Goal: Complete application form

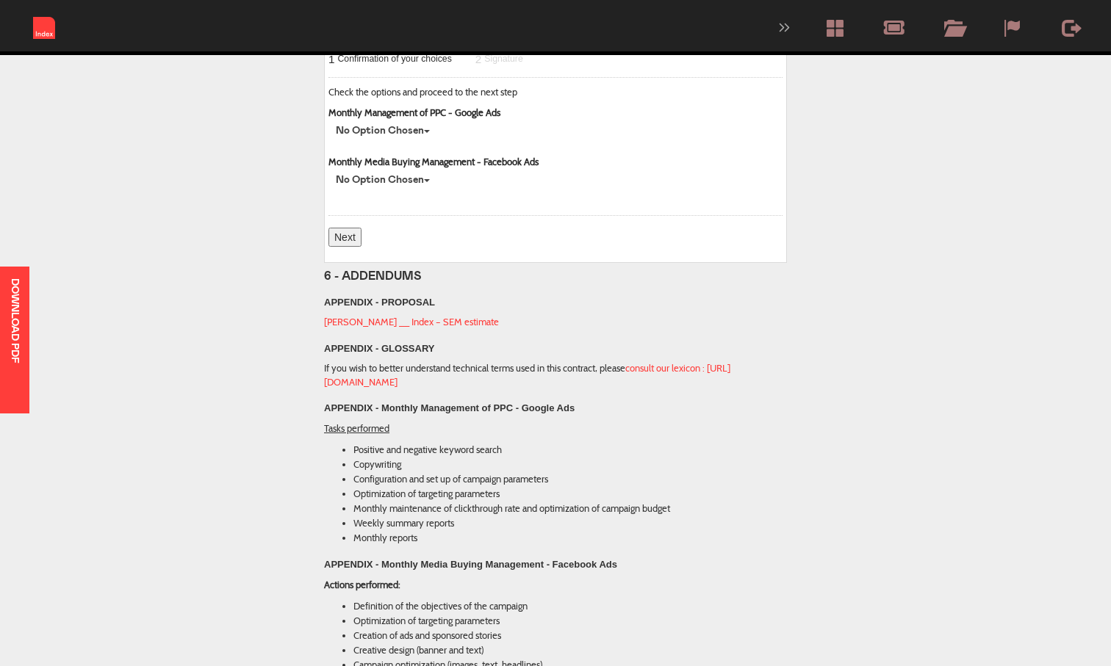
scroll to position [2916, 0]
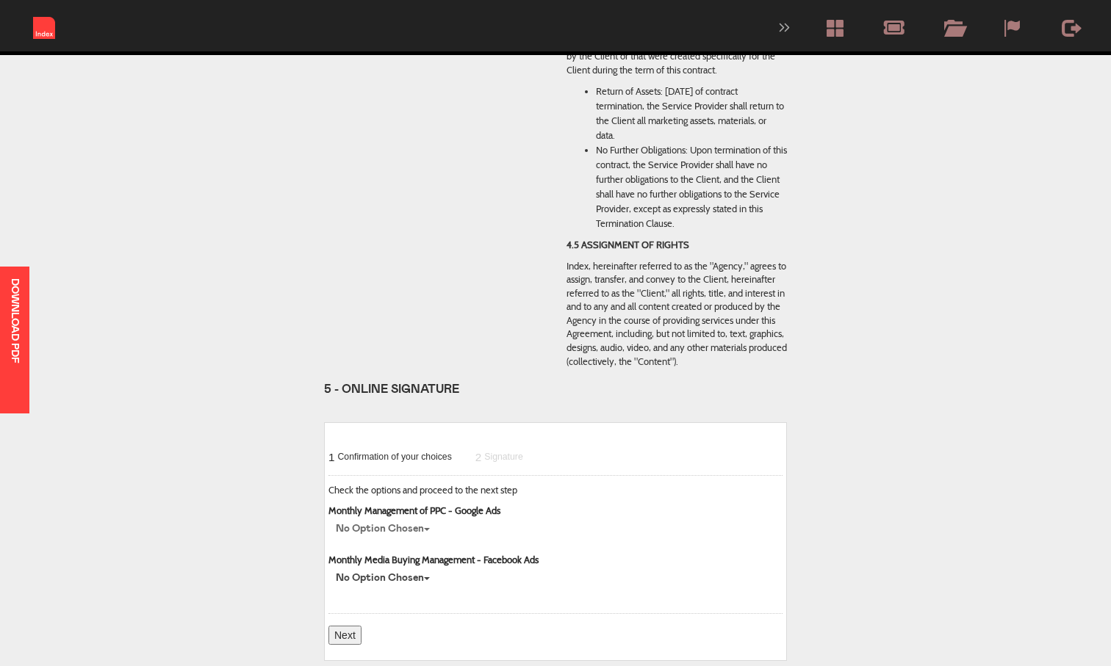
click at [433, 518] on button "No option chosen" at bounding box center [382, 529] width 109 height 22
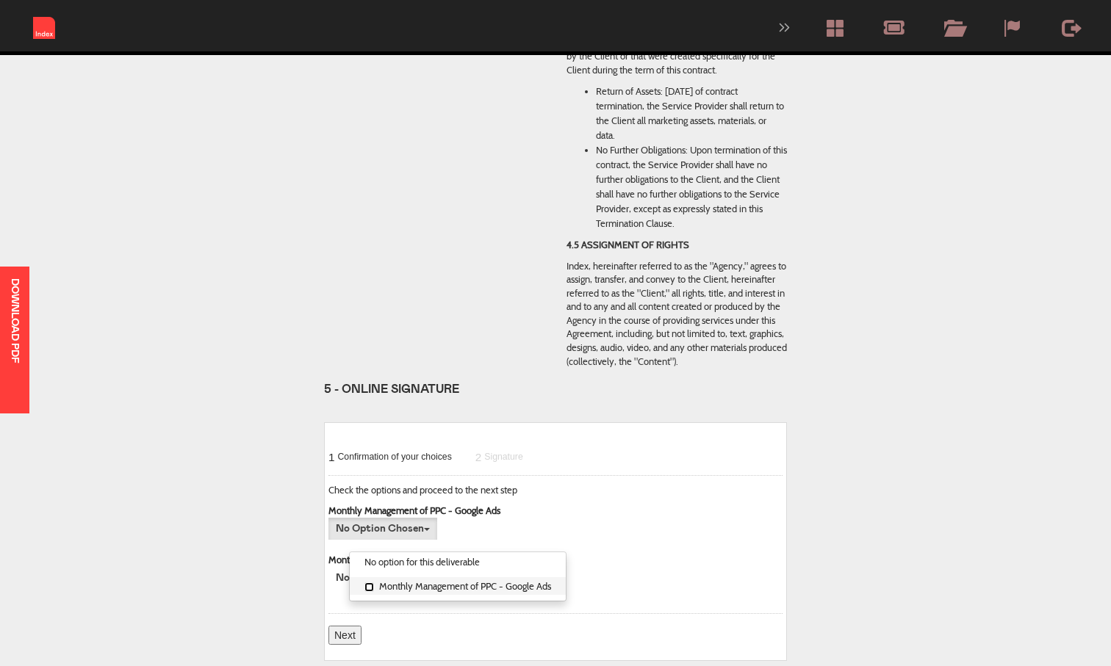
click at [367, 583] on input "Monthly Management of PPC - Google Ads" at bounding box center [369, 588] width 10 height 10
checkbox input "true"
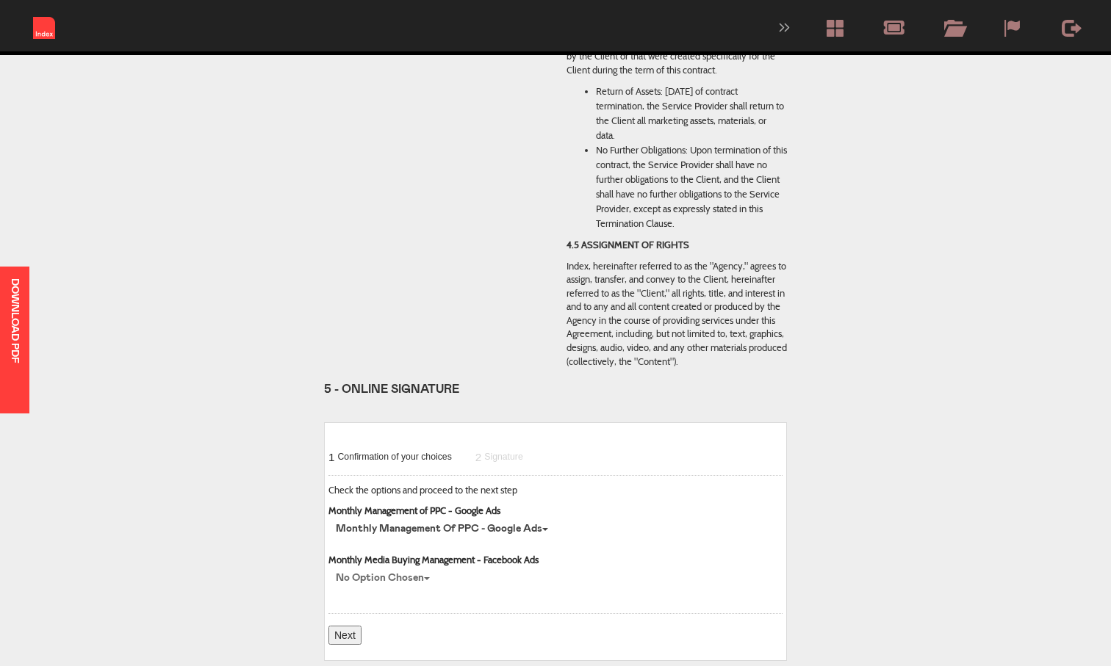
click at [429, 577] on b "button" at bounding box center [427, 578] width 6 height 3
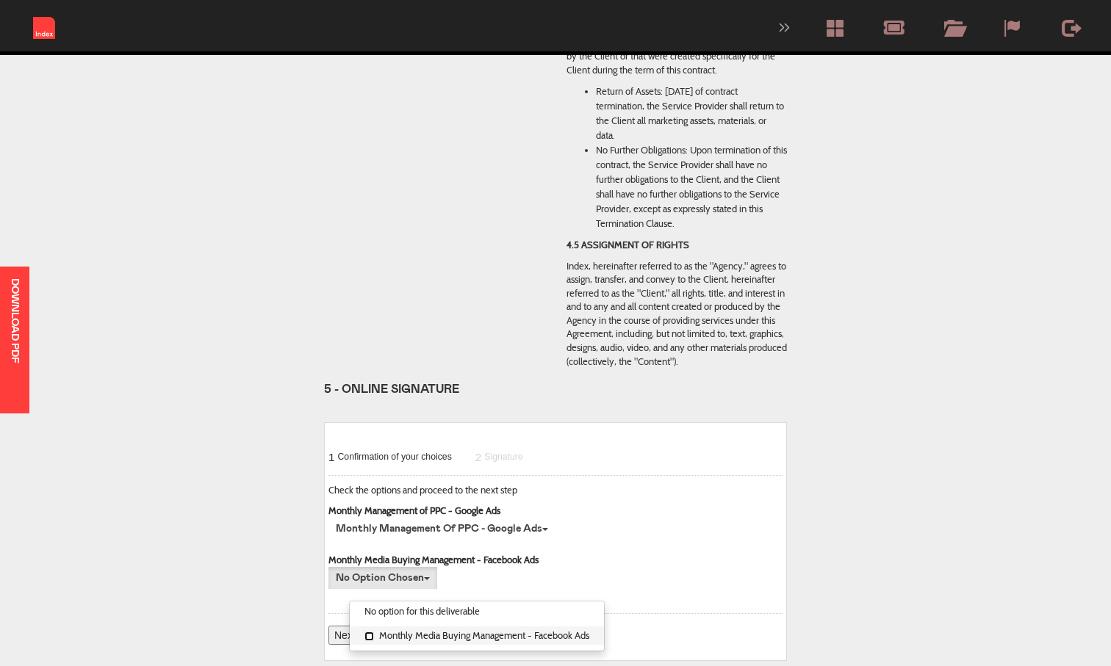
click at [367, 632] on input "Monthly Media Buying Management - Facebook Ads" at bounding box center [369, 637] width 10 height 10
checkbox input "true"
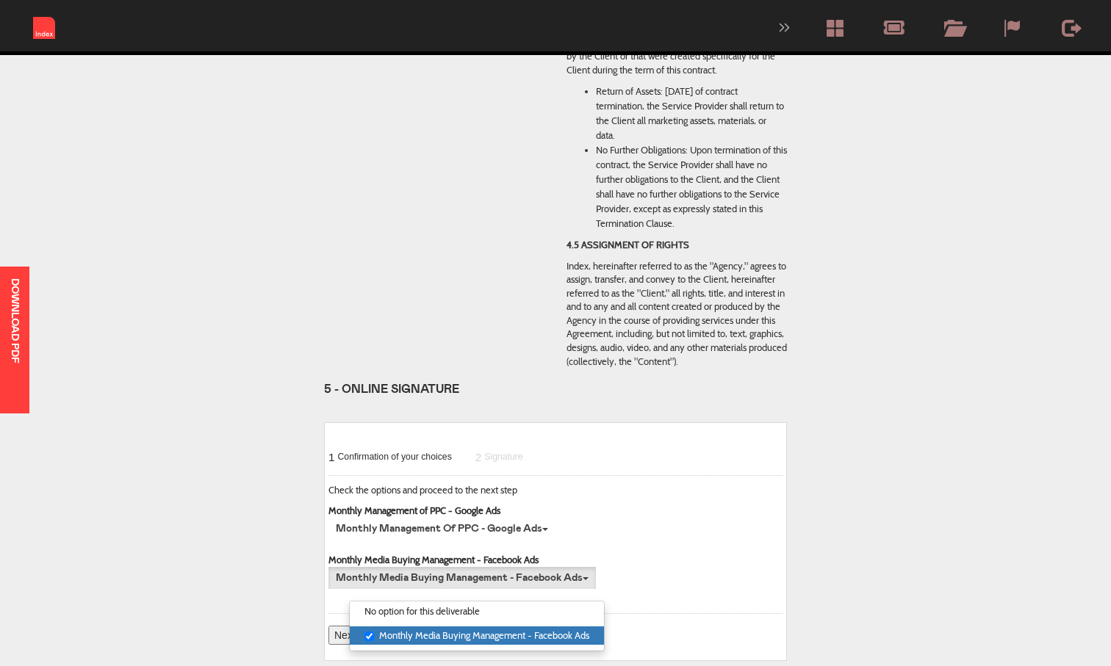
click at [695, 525] on div "Check the options and proceed to the next step Monthly Management of PPC - Goog…" at bounding box center [549, 543] width 442 height 120
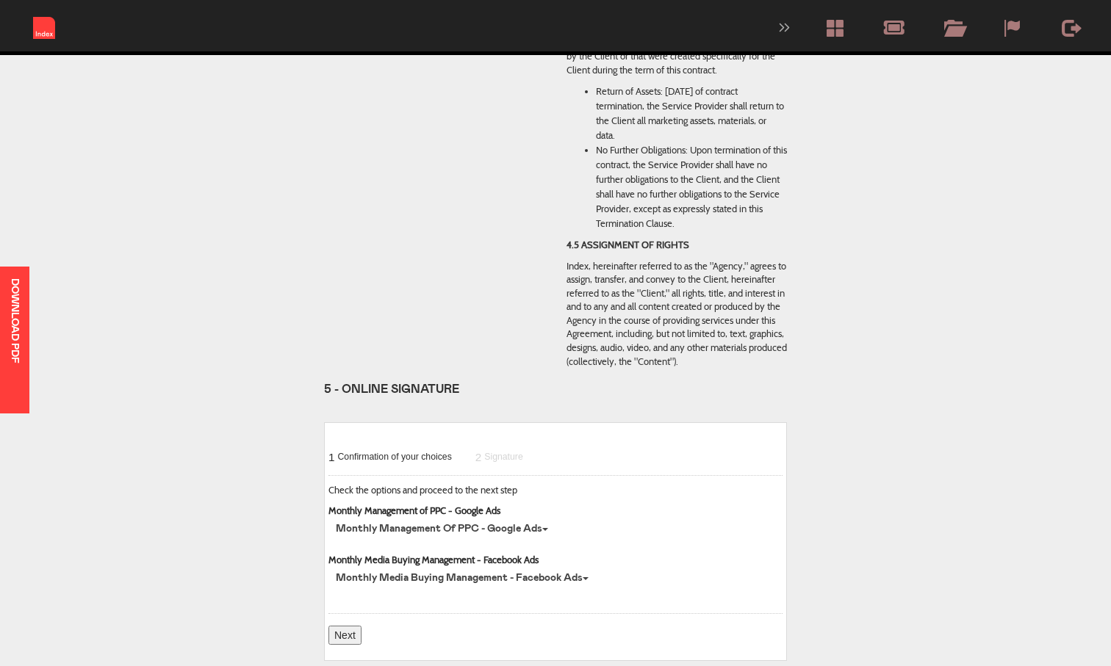
click at [349, 626] on input "Next" at bounding box center [344, 635] width 33 height 19
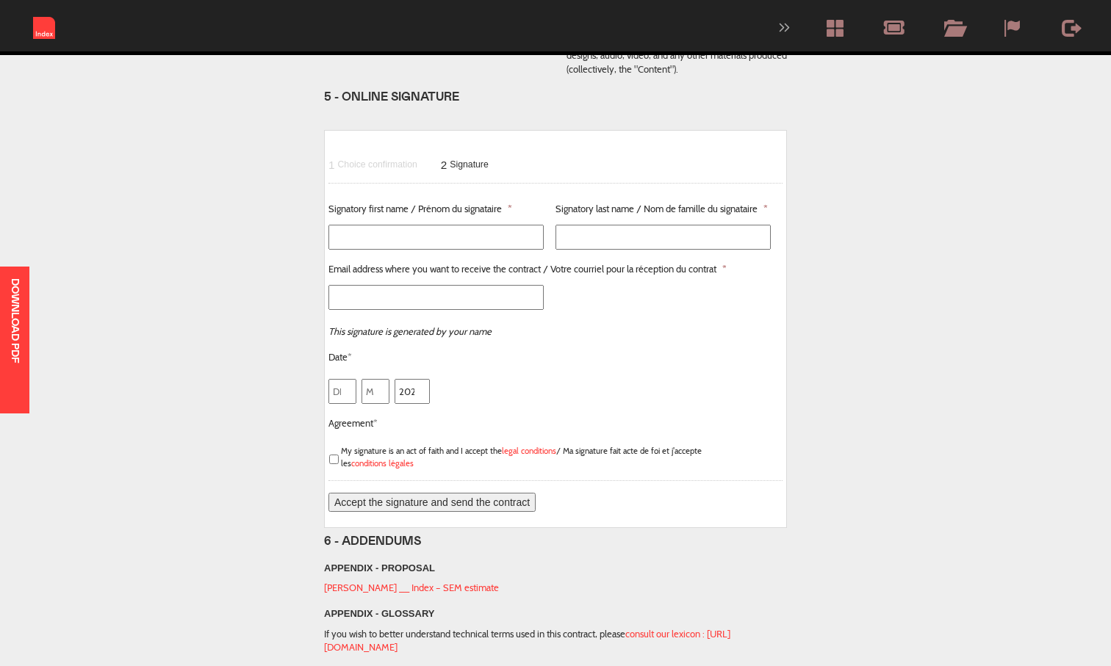
click at [470, 225] on input "Signatory first name / Prénom du signataire *" at bounding box center [435, 237] width 215 height 25
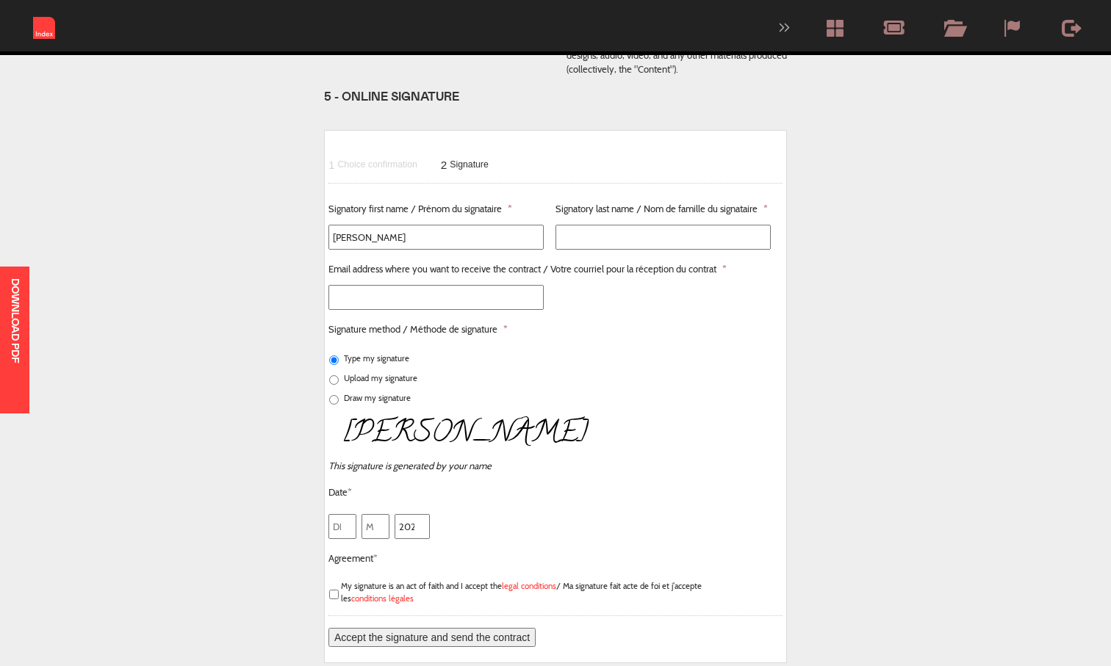
type input "[PERSON_NAME]"
type input "McD"
click at [361, 225] on input "[PERSON_NAME]" at bounding box center [435, 237] width 215 height 25
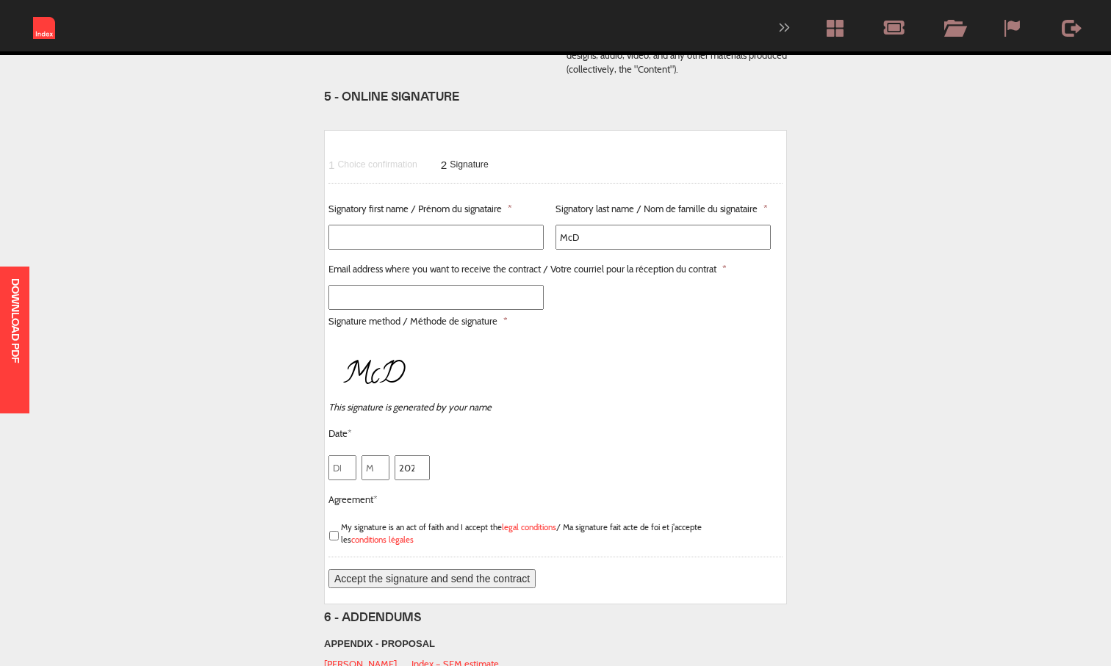
click at [586, 225] on input "McD" at bounding box center [662, 237] width 215 height 25
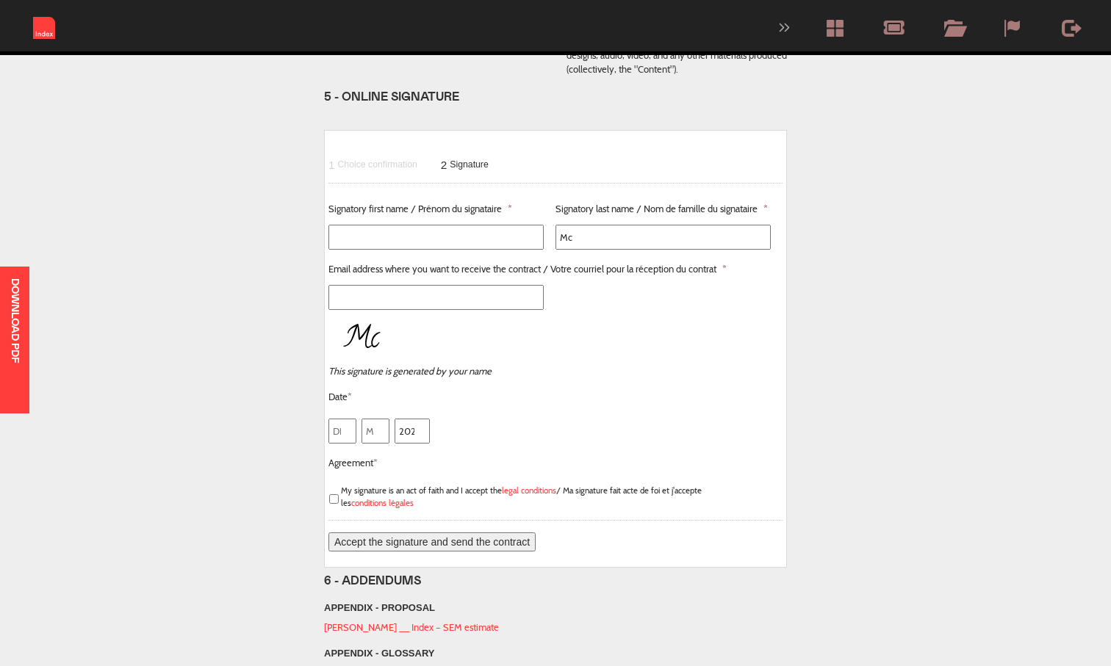
type input "M"
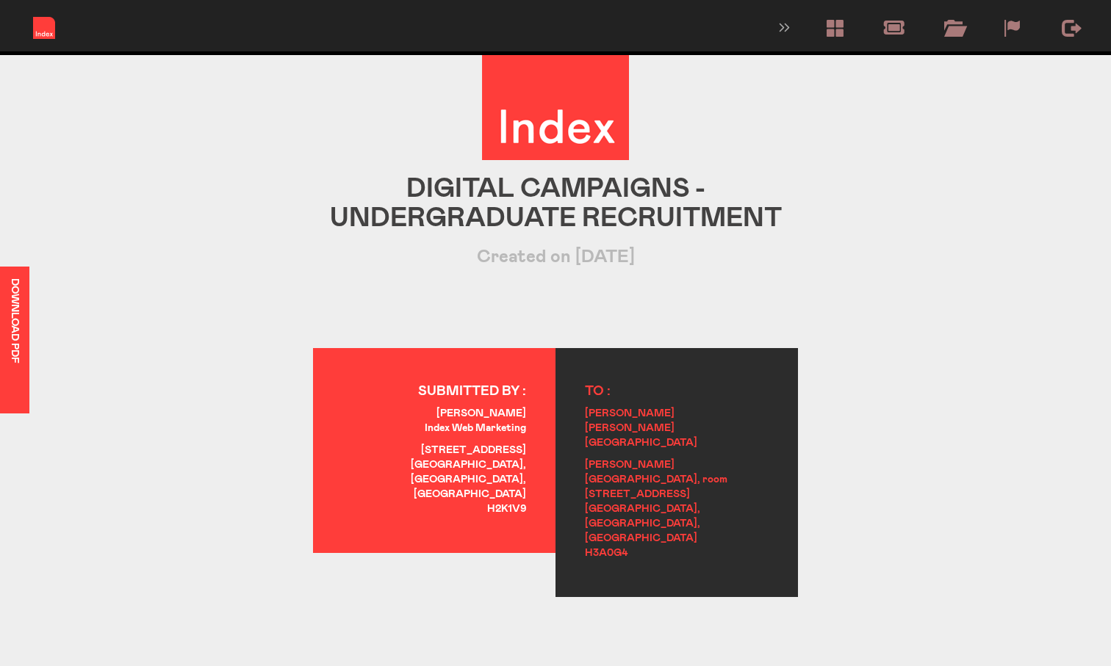
scroll to position [0, 0]
